Goal: Task Accomplishment & Management: Complete application form

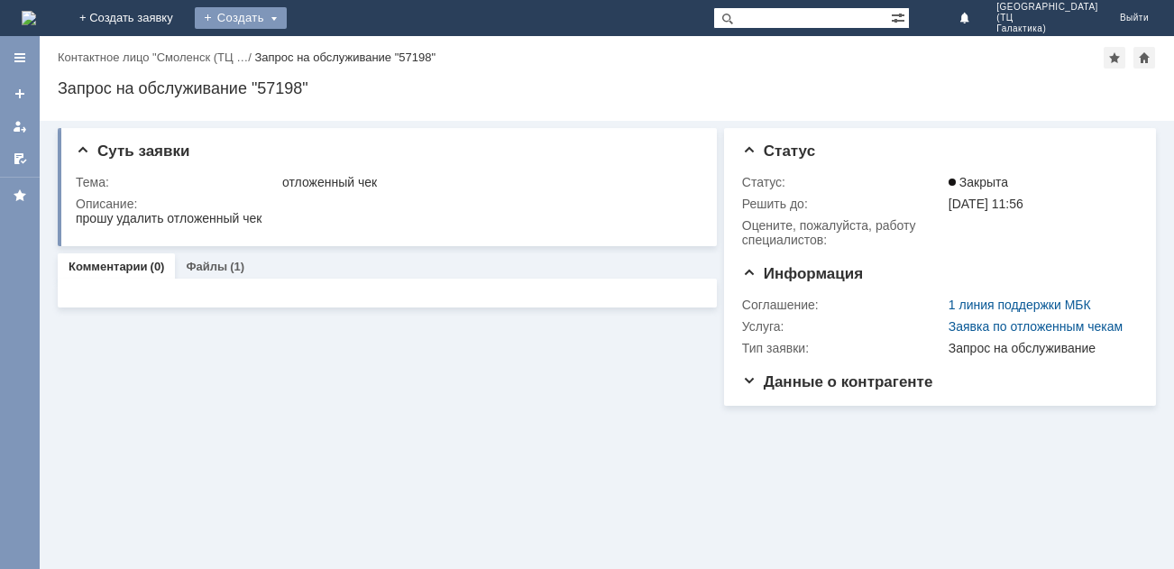
click at [287, 18] on div "Создать" at bounding box center [241, 18] width 92 height 22
click at [335, 60] on link "Заявка" at bounding box center [266, 54] width 137 height 22
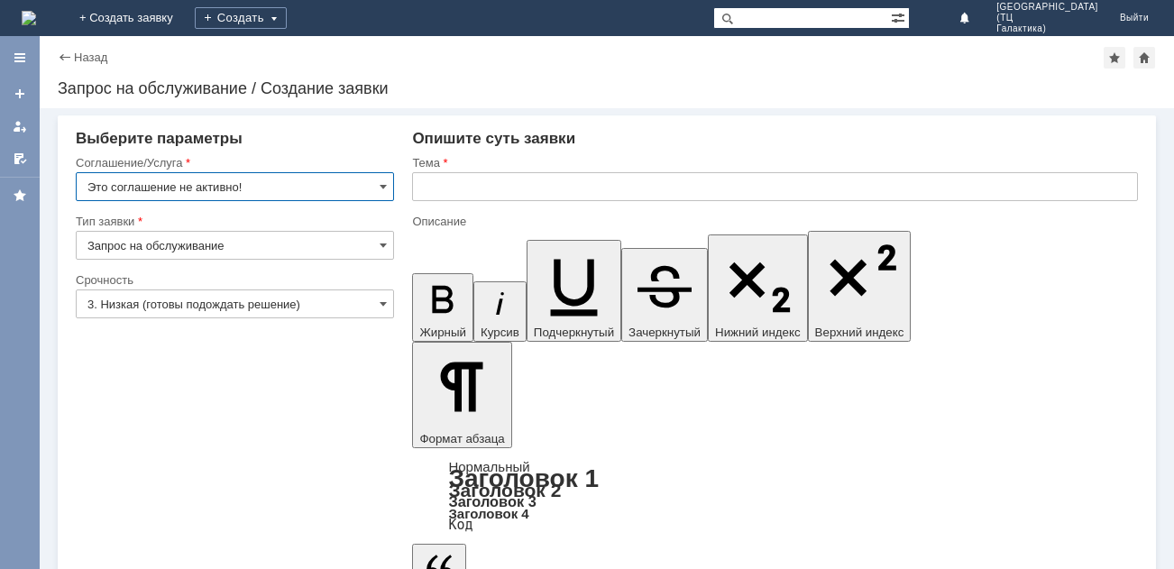
drag, startPoint x: 375, startPoint y: 184, endPoint x: 343, endPoint y: 198, distance: 35.5
click at [376, 184] on input "Это соглашение не активно!" at bounding box center [235, 186] width 318 height 29
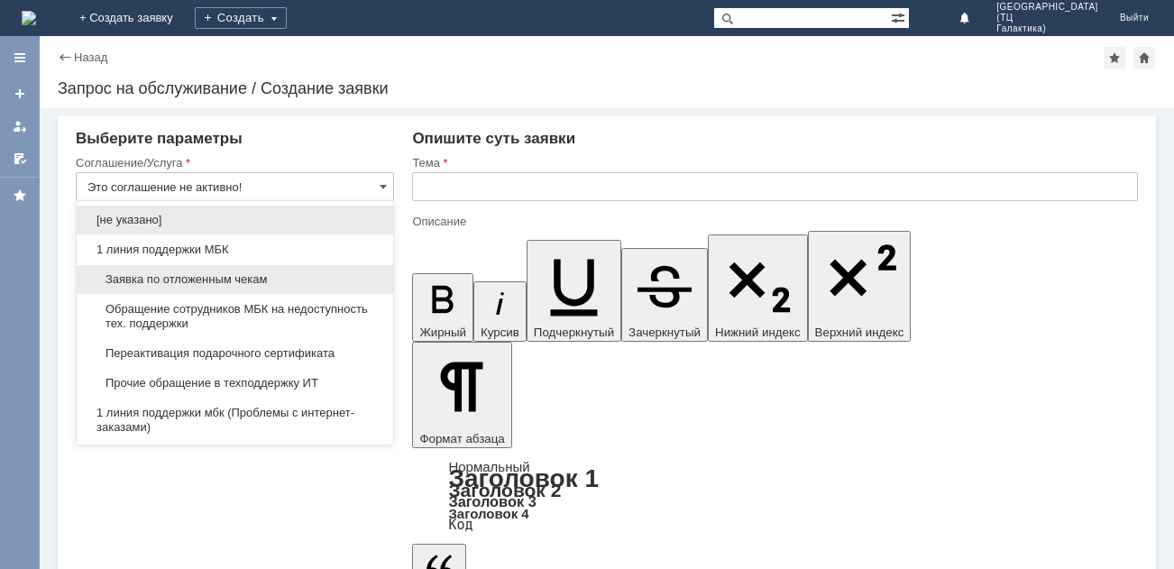
click at [193, 280] on span "Заявка по отложенным чекам" at bounding box center [234, 279] width 295 height 14
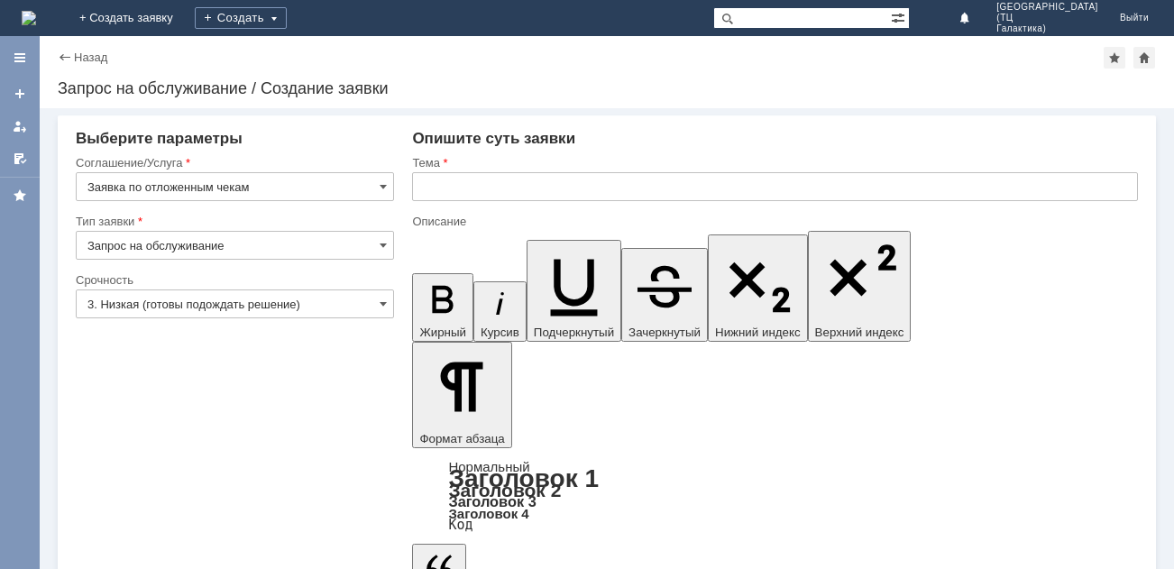
type input "Заявка по отложенным чекам"
click at [530, 190] on input "text" at bounding box center [775, 186] width 726 height 29
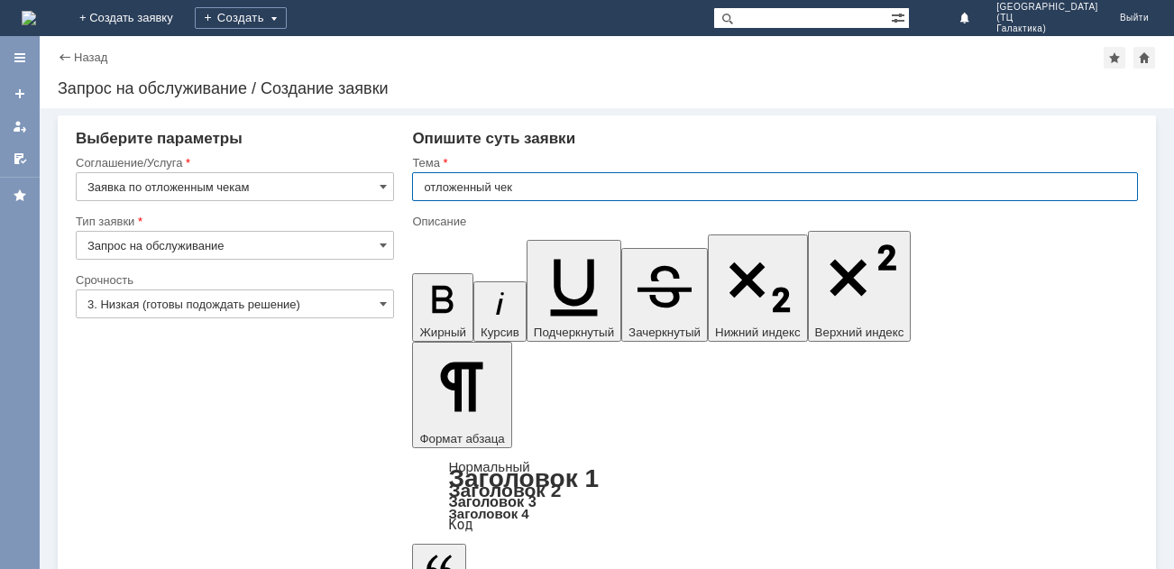
type input "отложенный чек"
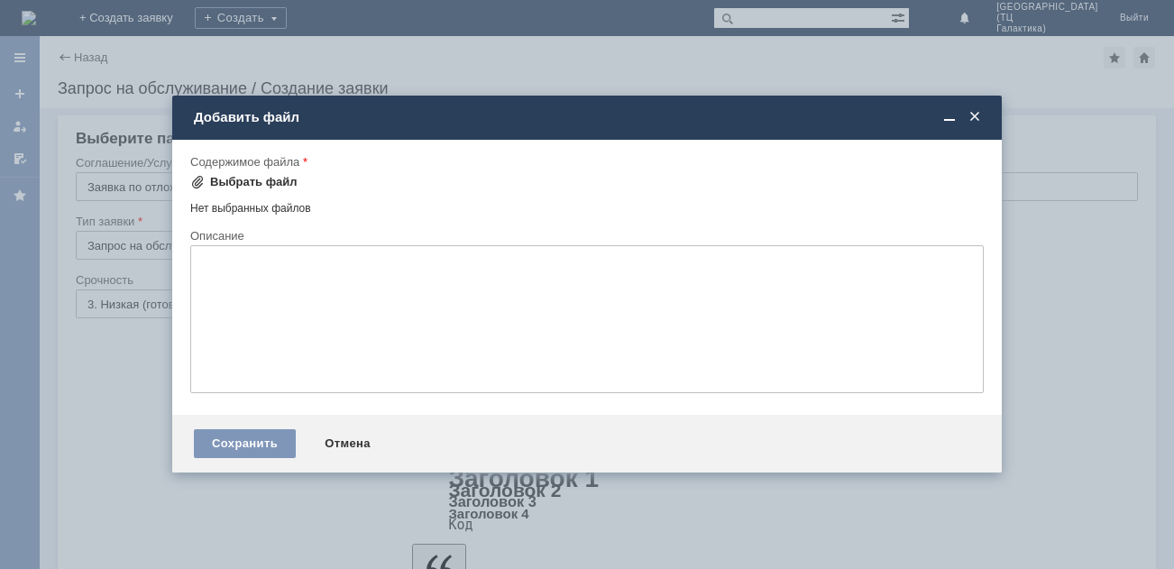
click at [240, 176] on div "Выбрать файл" at bounding box center [253, 182] width 87 height 14
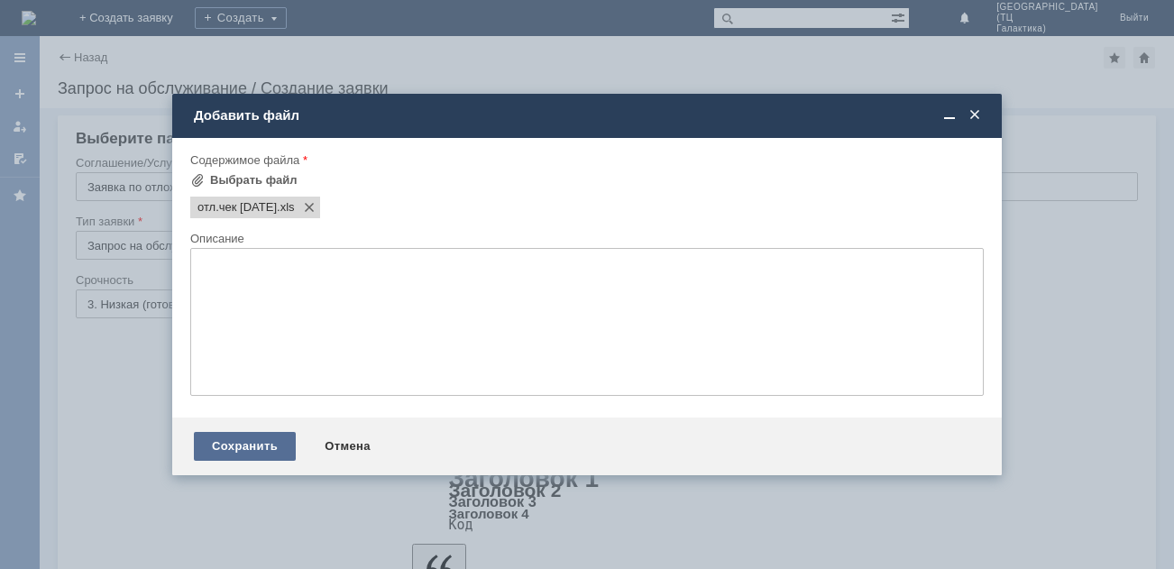
click at [254, 458] on div "Сохранить" at bounding box center [245, 446] width 102 height 29
